Goal: Task Accomplishment & Management: Manage account settings

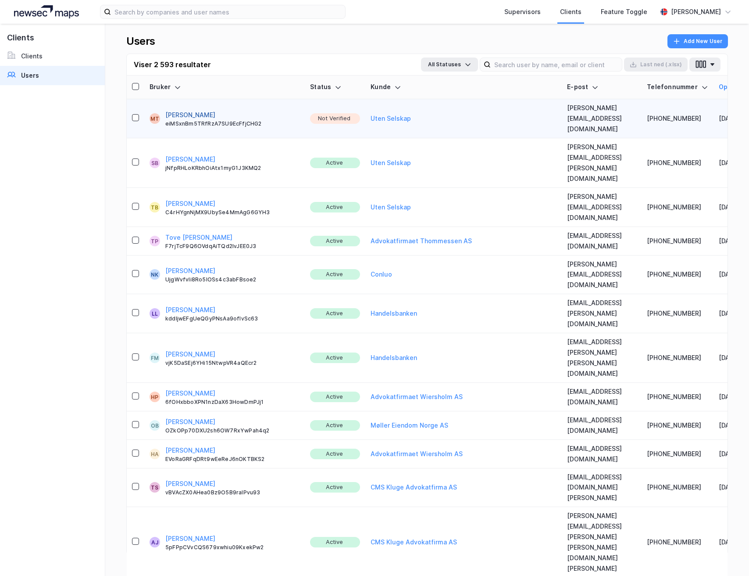
click at [193, 110] on button "[PERSON_NAME]" at bounding box center [190, 115] width 50 height 11
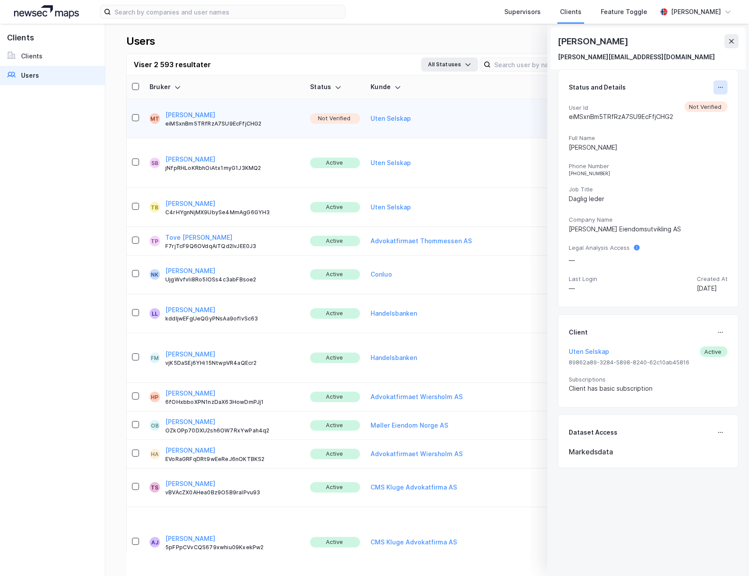
click at [275, 90] on button at bounding box center [721, 87] width 14 height 14
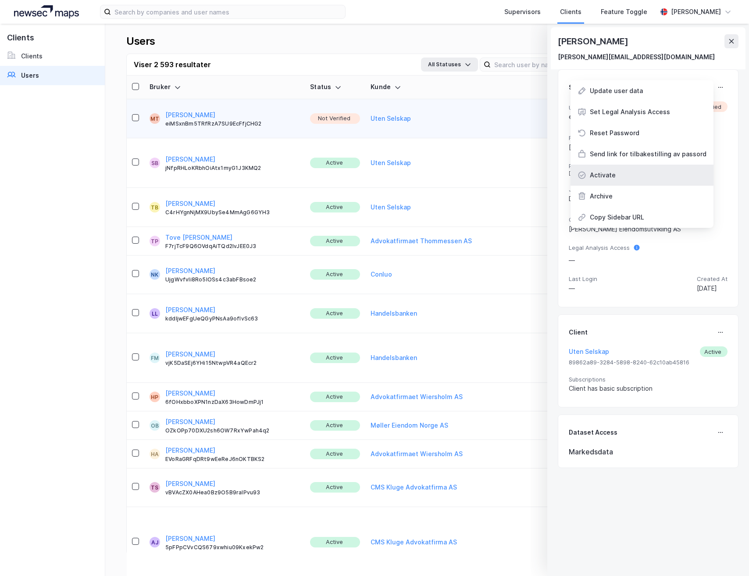
click at [275, 175] on div "Activate" at bounding box center [642, 175] width 143 height 21
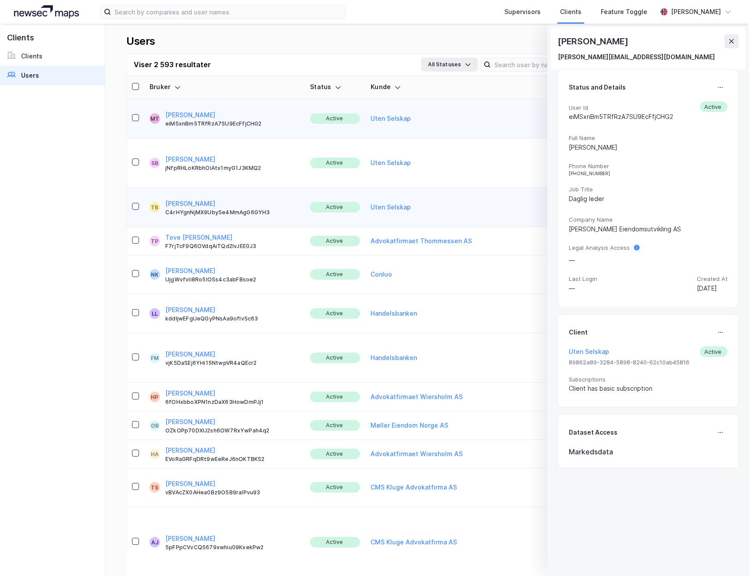
click at [275, 44] on button at bounding box center [732, 41] width 14 height 14
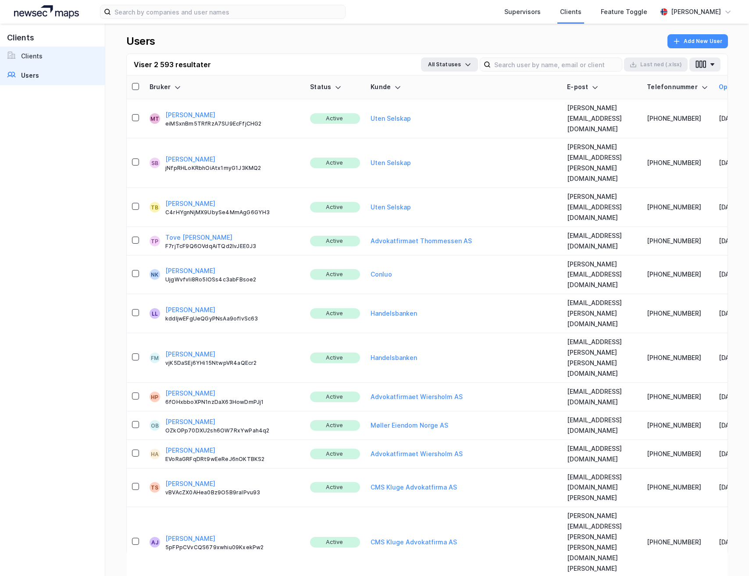
click at [48, 51] on link "Clients" at bounding box center [52, 56] width 105 height 19
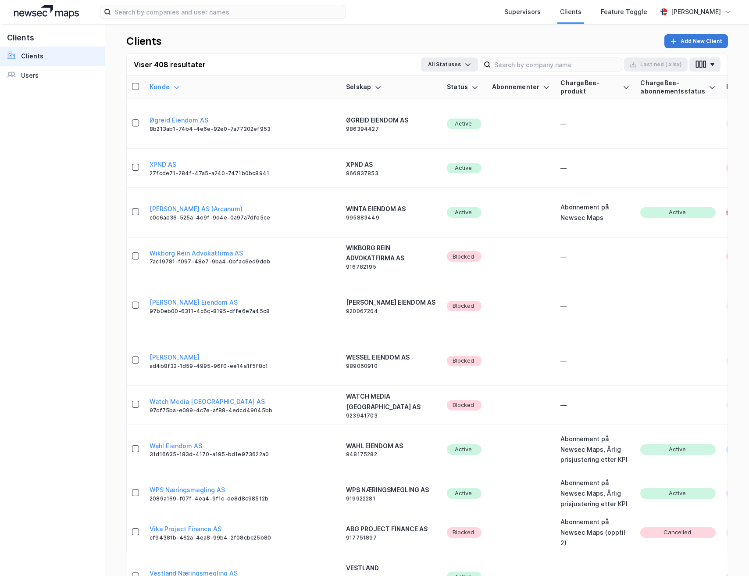
click at [275, 39] on button "Add New Client" at bounding box center [697, 41] width 64 height 14
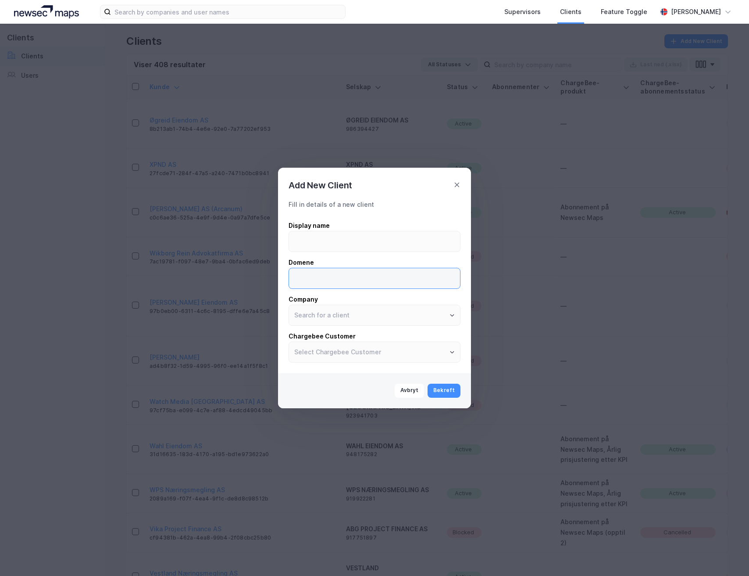
click at [275, 274] on input at bounding box center [374, 278] width 171 height 20
type input "s"
click at [275, 186] on icon at bounding box center [457, 185] width 5 height 5
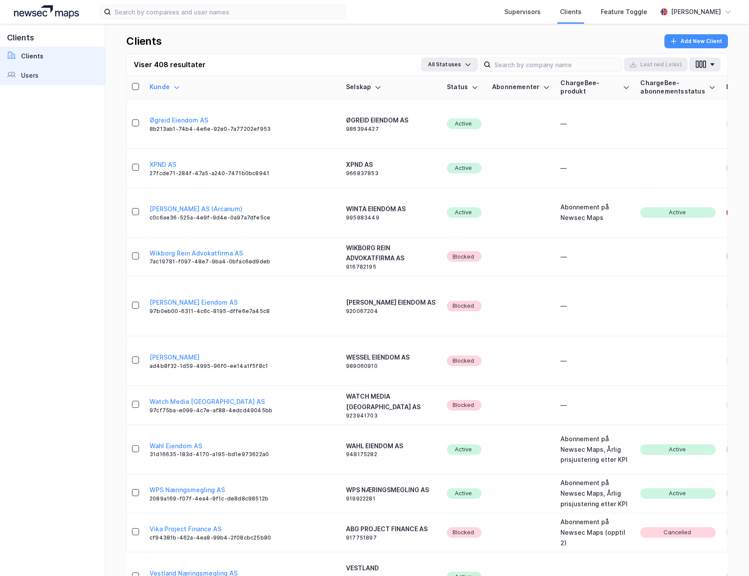
click at [50, 79] on link "Users" at bounding box center [52, 75] width 105 height 19
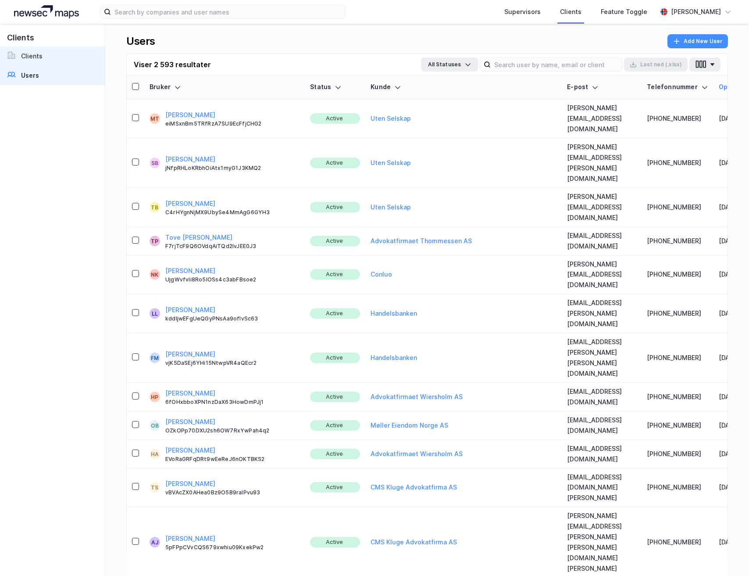
click at [24, 51] on div "Clients" at bounding box center [32, 56] width 22 height 11
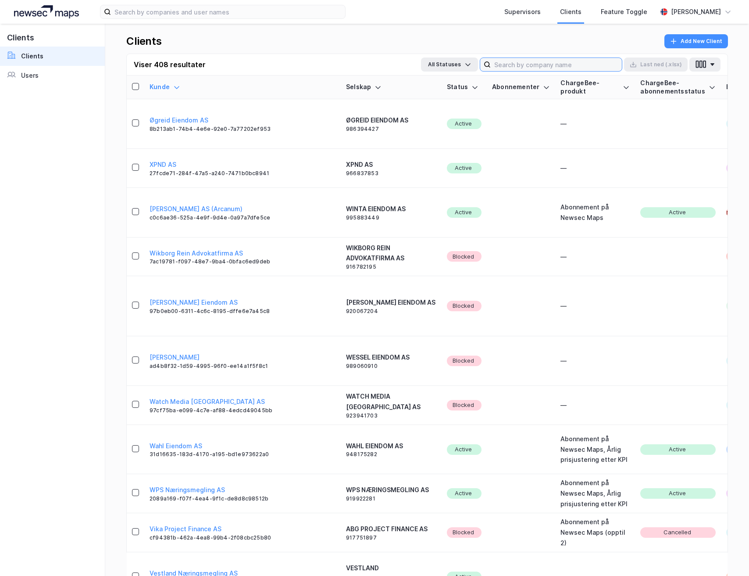
click at [275, 64] on input at bounding box center [556, 64] width 131 height 13
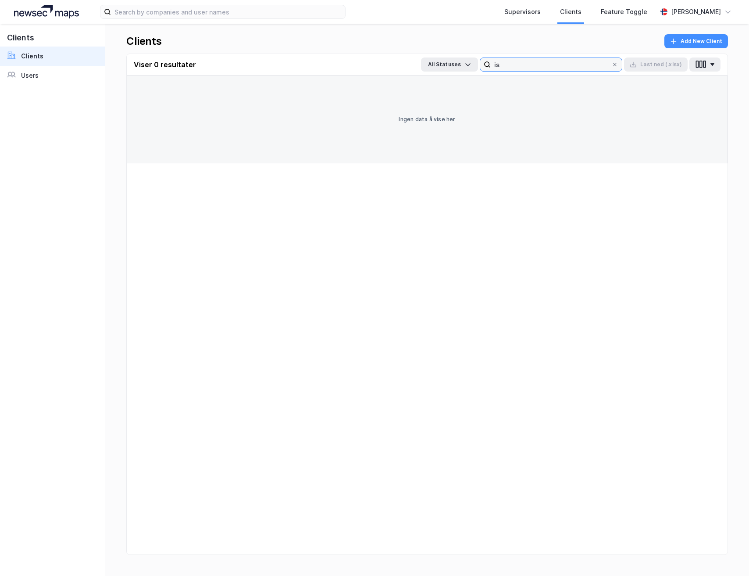
type input "i"
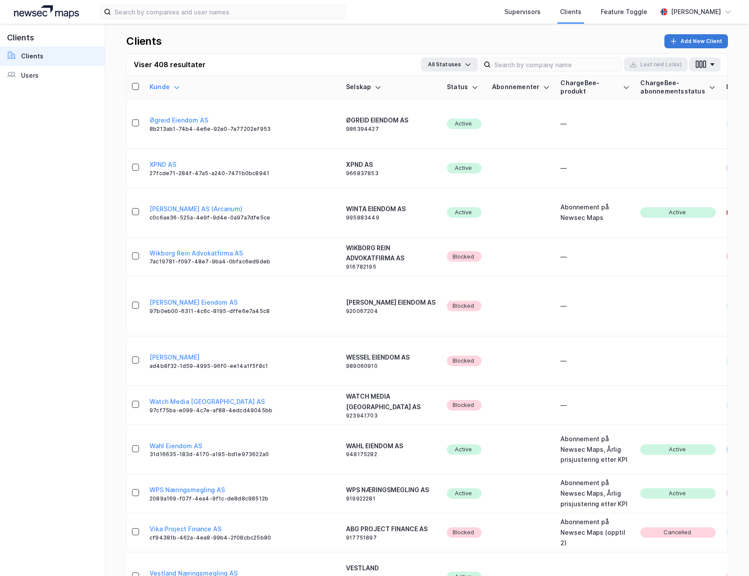
click at [275, 41] on button "Add New Client" at bounding box center [697, 41] width 64 height 14
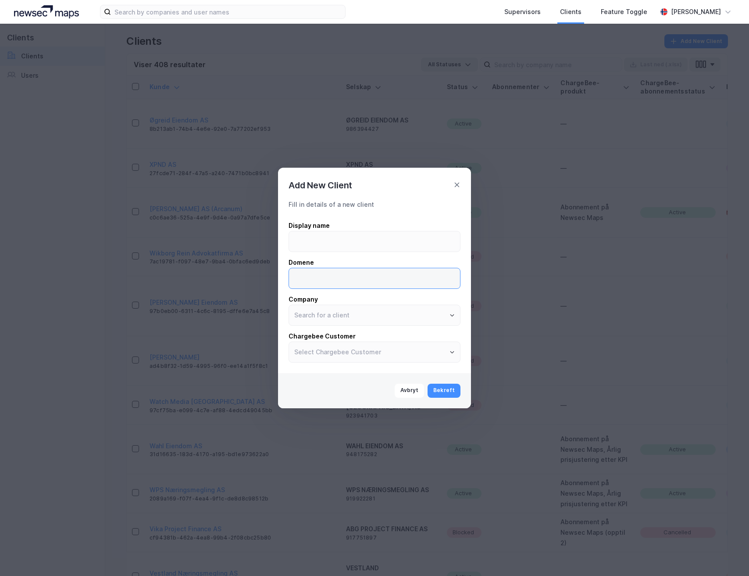
click at [275, 274] on input at bounding box center [374, 278] width 171 height 20
type input "[DOMAIN_NAME]"
click at [275, 237] on input at bounding box center [374, 241] width 171 height 20
type input "ISS"
click at [275, 274] on input "text" at bounding box center [374, 315] width 171 height 20
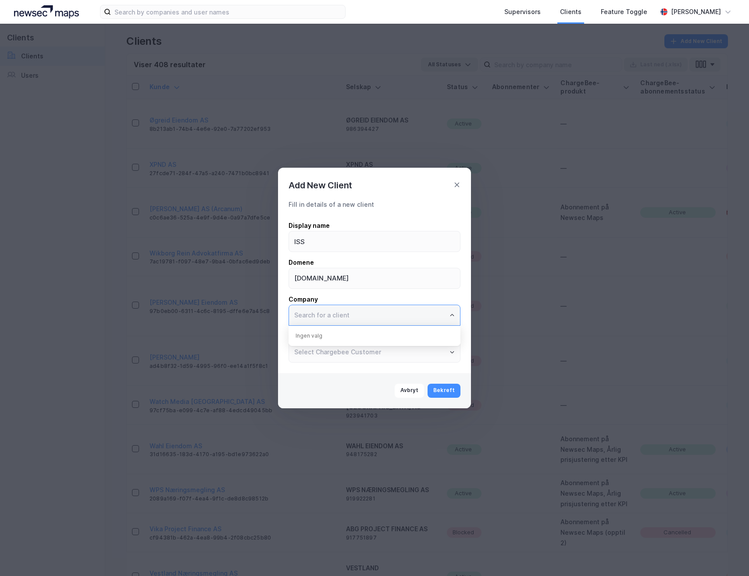
click at [275, 274] on input "text" at bounding box center [374, 315] width 171 height 20
click at [275, 274] on button "Bekreft" at bounding box center [444, 391] width 33 height 14
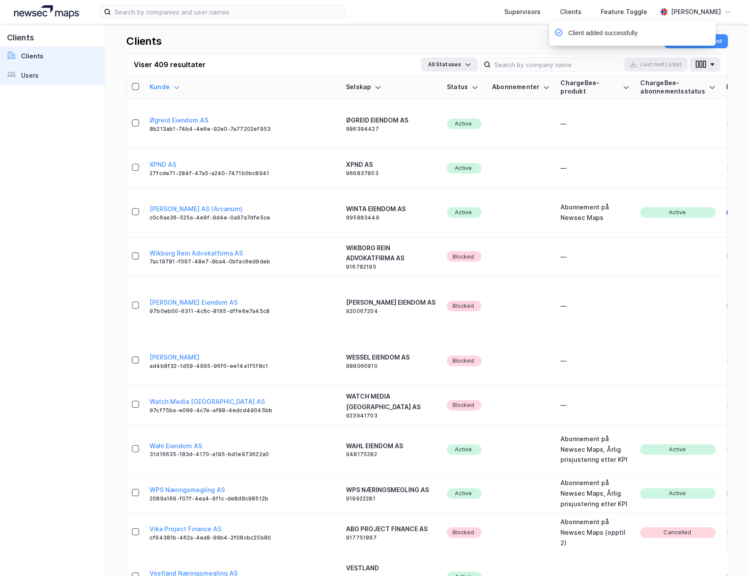
click at [22, 81] on link "Users" at bounding box center [52, 75] width 105 height 19
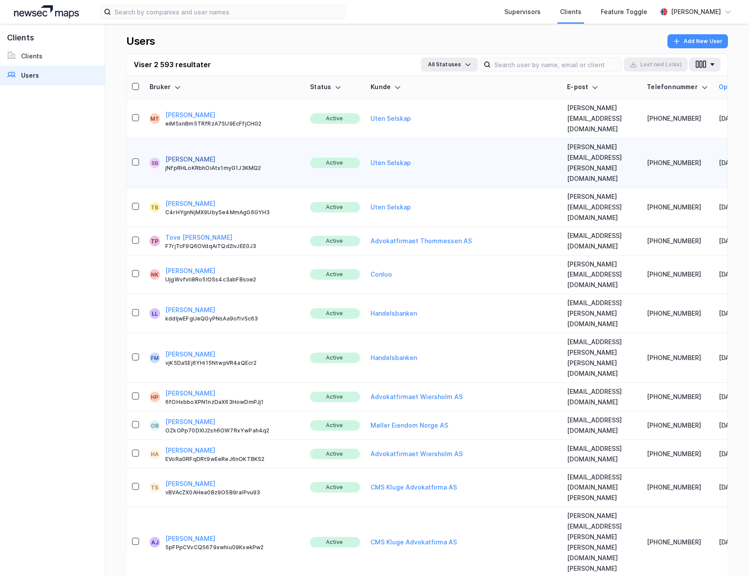
click at [191, 154] on button "[PERSON_NAME]" at bounding box center [190, 159] width 50 height 11
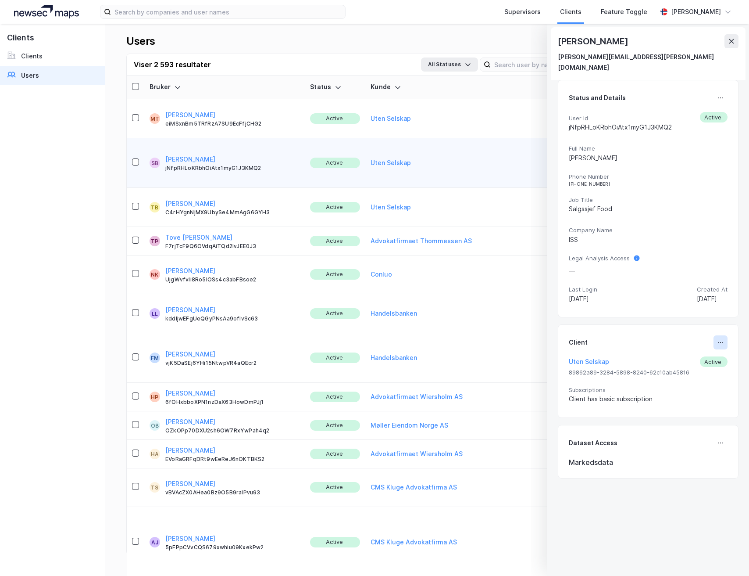
click at [275, 274] on button at bounding box center [721, 342] width 14 height 14
click at [275, 274] on div "Set Client" at bounding box center [692, 346] width 30 height 11
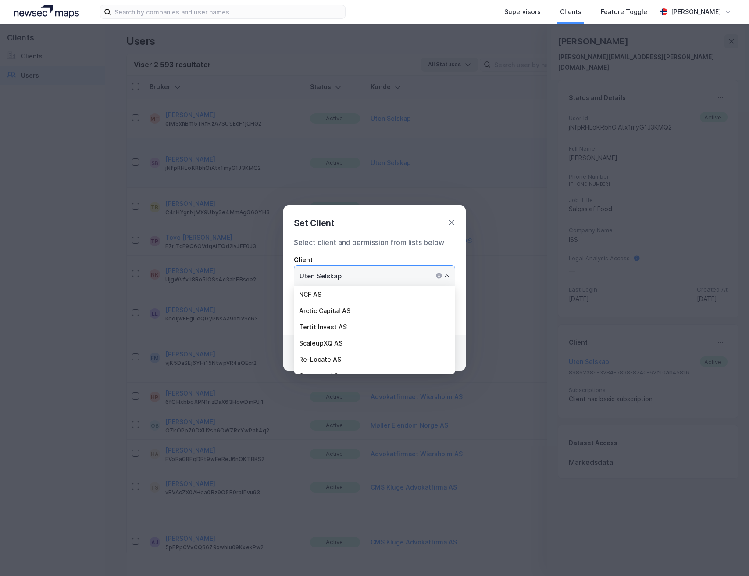
click at [275, 274] on input "Uten Selskap" at bounding box center [374, 275] width 161 height 20
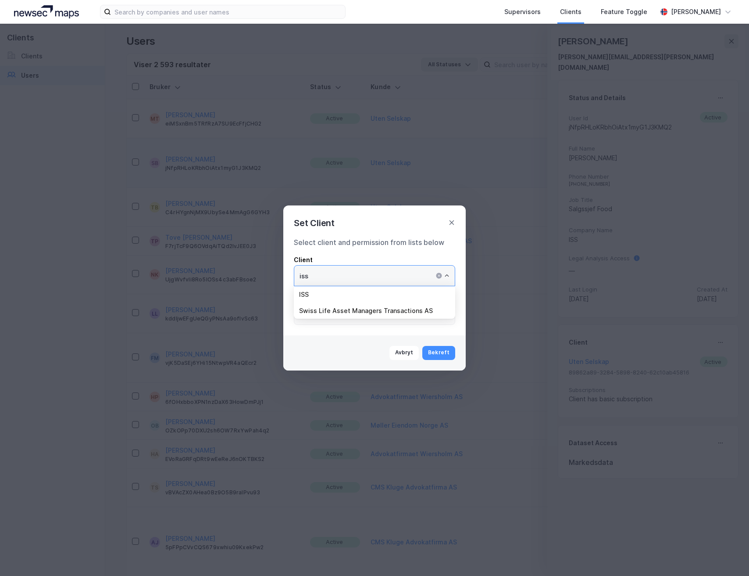
click at [275, 274] on li "ISS" at bounding box center [374, 294] width 161 height 16
type input "ISS"
click at [275, 274] on button "Bekreft" at bounding box center [439, 353] width 33 height 14
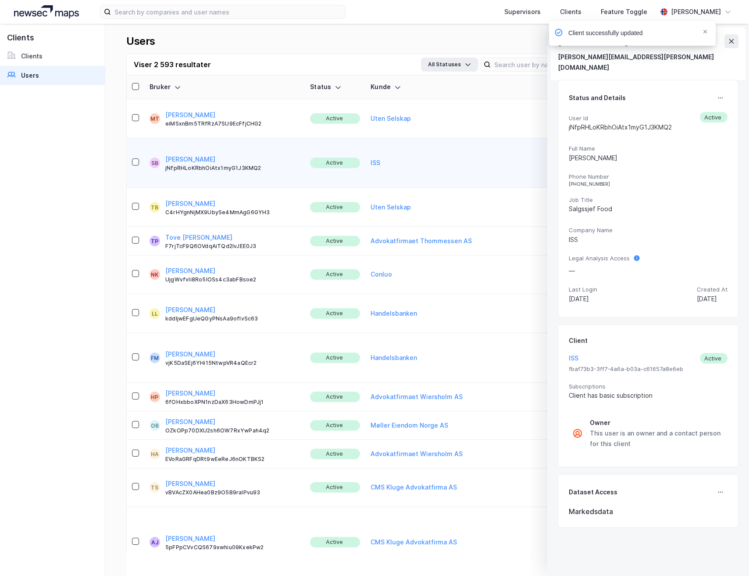
click at [275, 39] on div "Client successfully updated" at bounding box center [659, 35] width 167 height 29
click at [275, 32] on icon "Notifications Alt+T" at bounding box center [706, 32] width 4 height 4
click at [275, 40] on icon at bounding box center [731, 41] width 7 height 7
